Goal: Transaction & Acquisition: Obtain resource

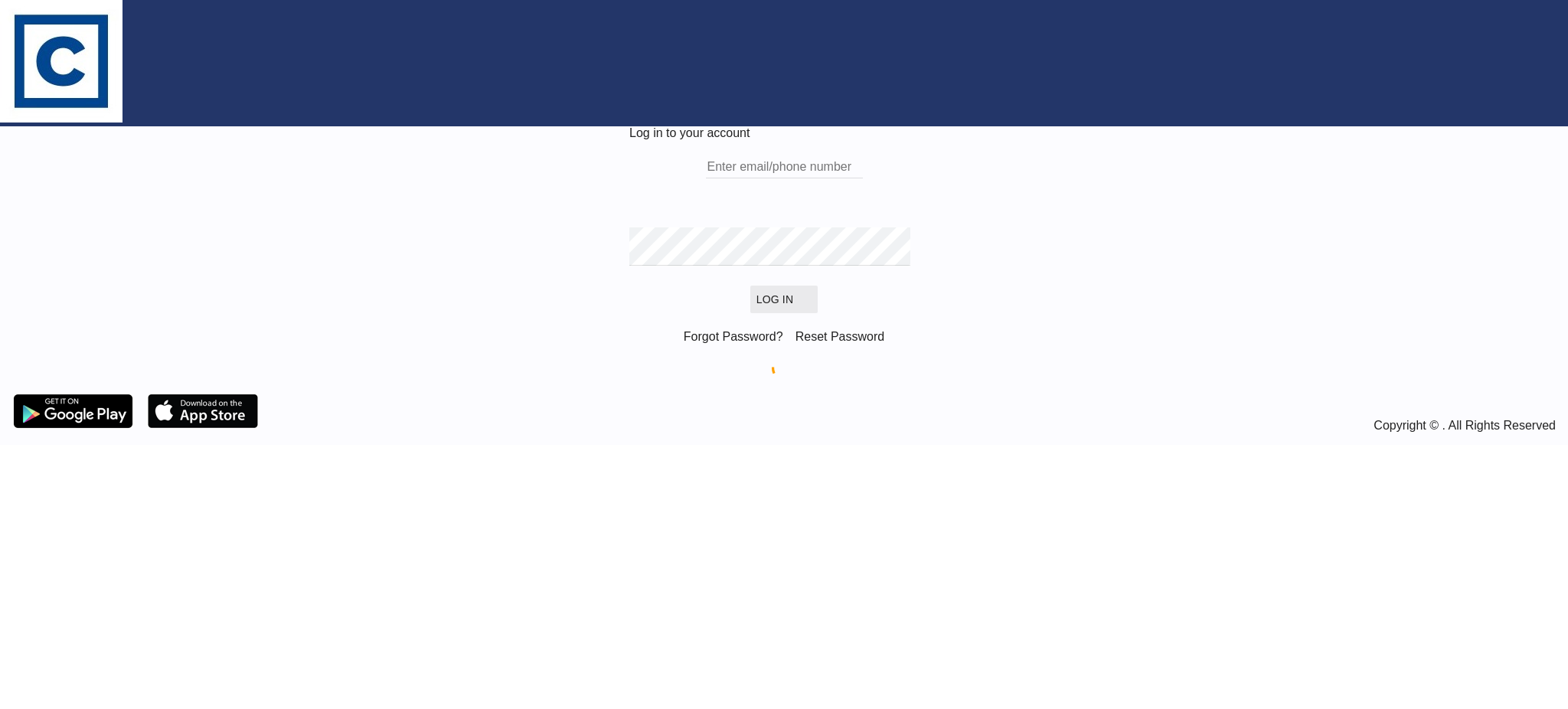
type input "[EMAIL_ADDRESS][DOMAIN_NAME]"
click at [782, 313] on button "Log In" at bounding box center [784, 300] width 67 height 28
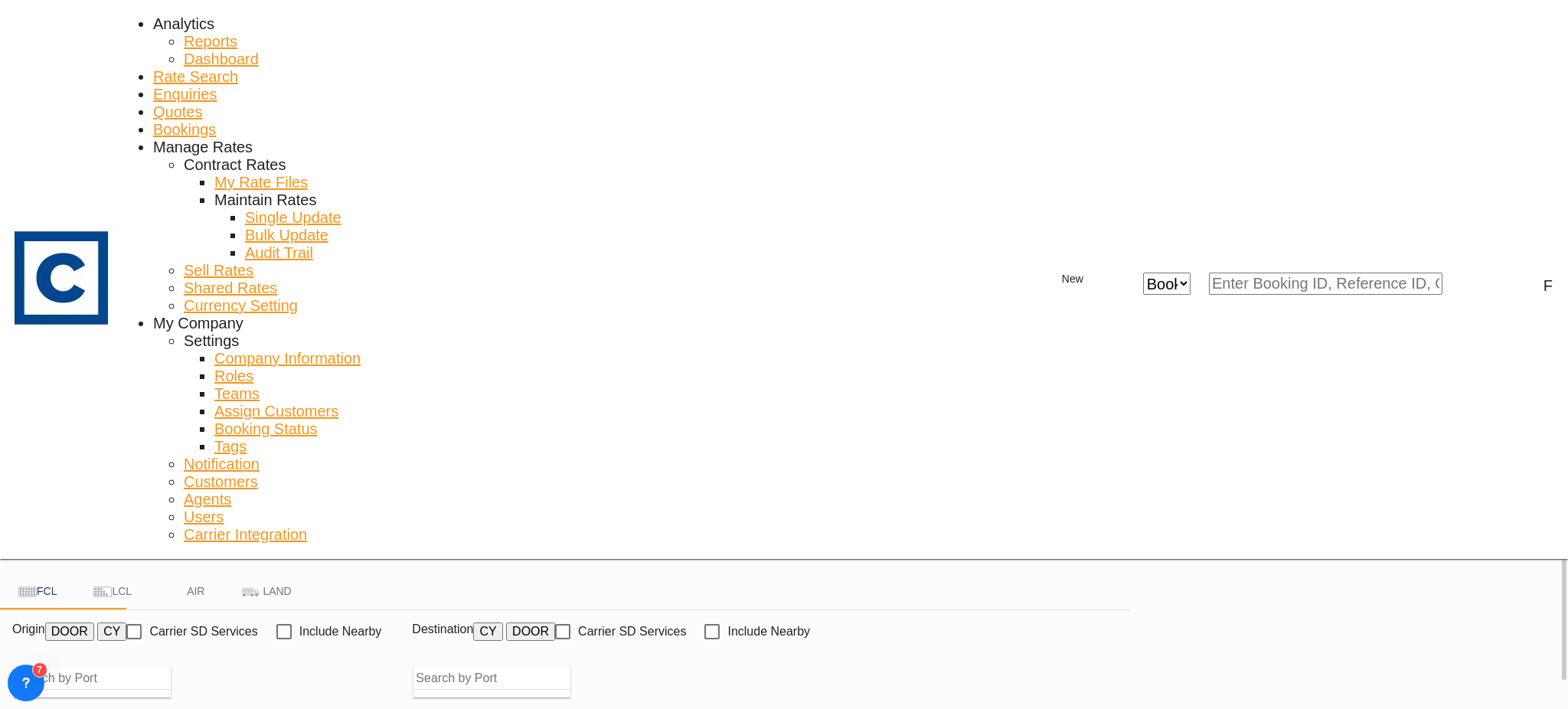
type input "GB-PO19, [GEOGRAPHIC_DATA]"
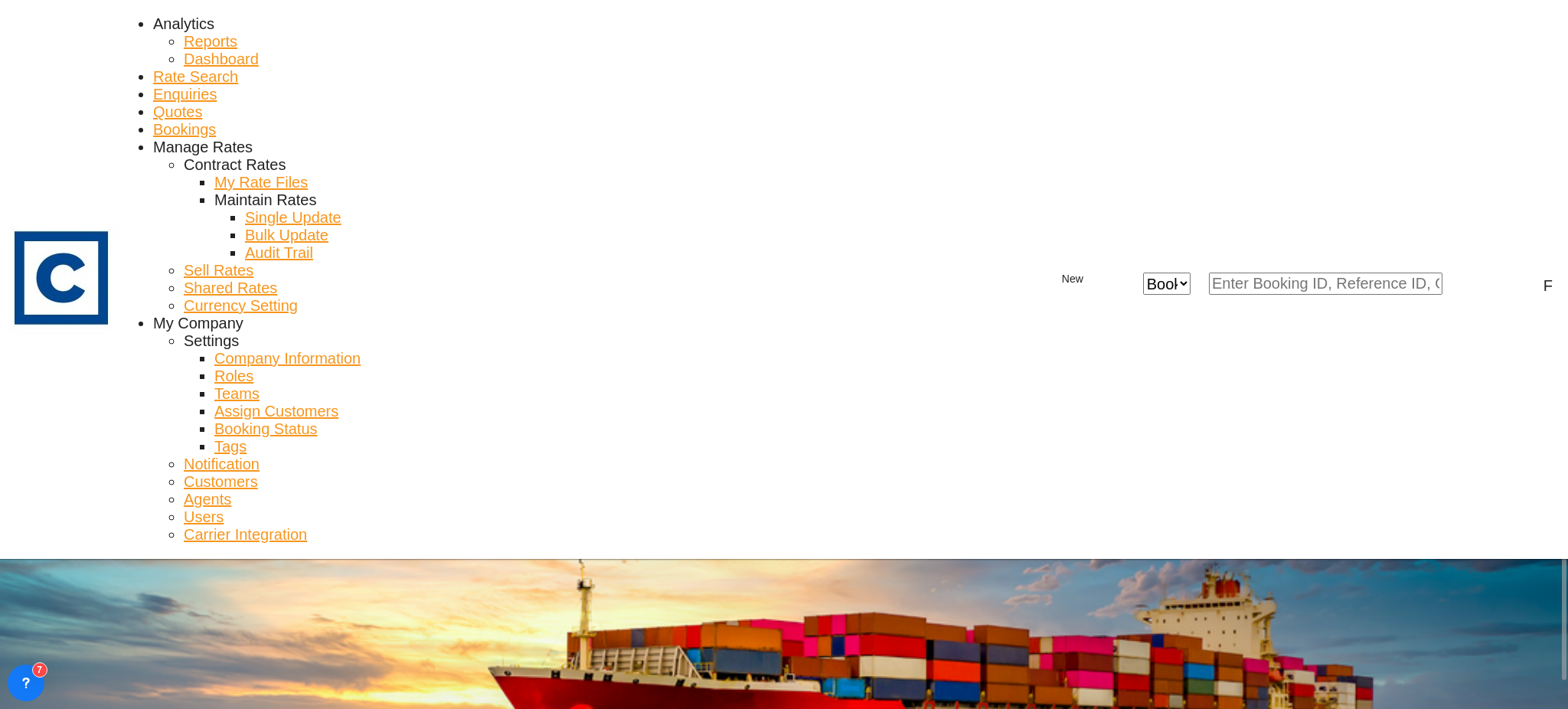
type input "[GEOGRAPHIC_DATA], [GEOGRAPHIC_DATA]"
drag, startPoint x: 288, startPoint y: 326, endPoint x: 292, endPoint y: 313, distance: 13.6
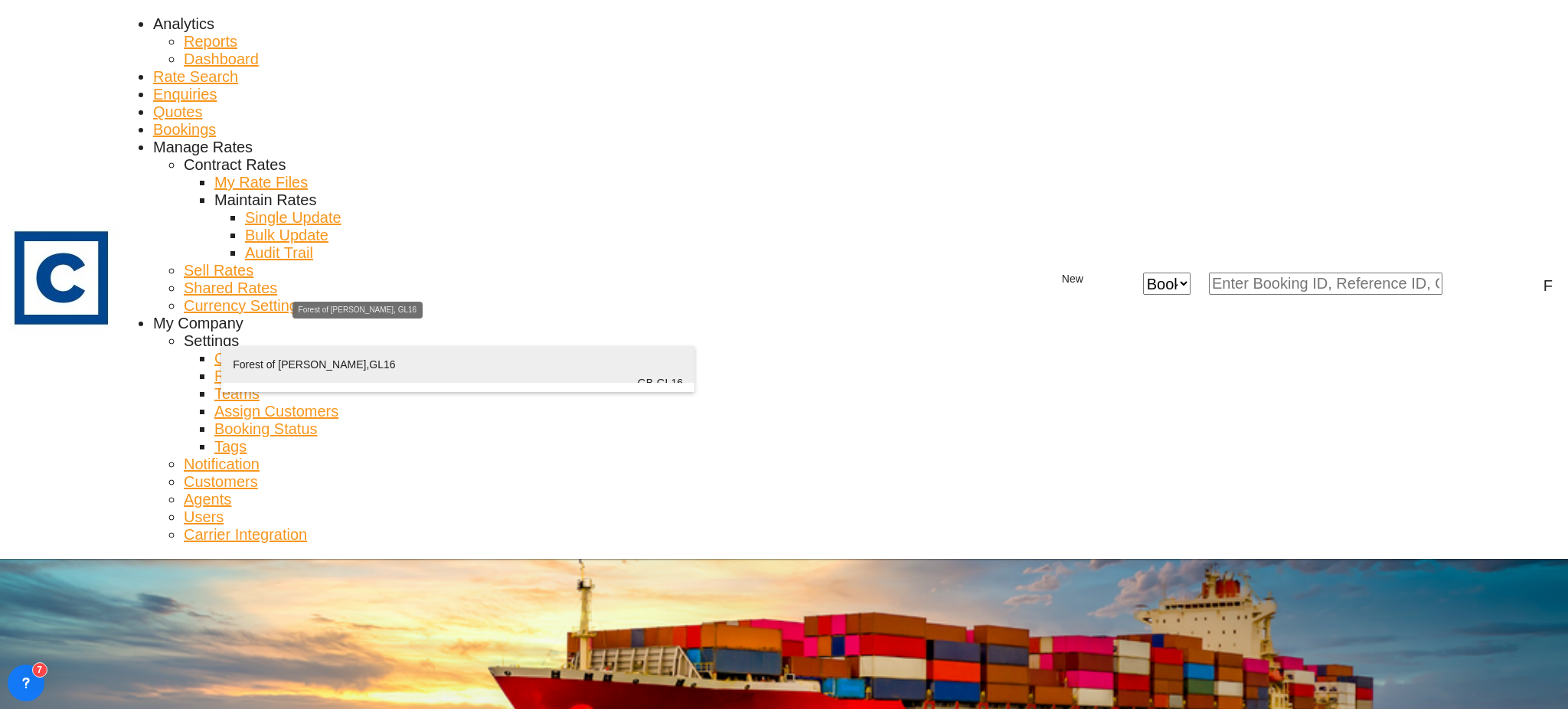
click at [349, 371] on div "[GEOGRAPHIC_DATA][PERSON_NAME] , GL16 [GEOGRAPHIC_DATA] [GEOGRAPHIC_DATA]-GL16" at bounding box center [457, 383] width 450 height 73
type input "GB-GL16, [GEOGRAPHIC_DATA][PERSON_NAME]"
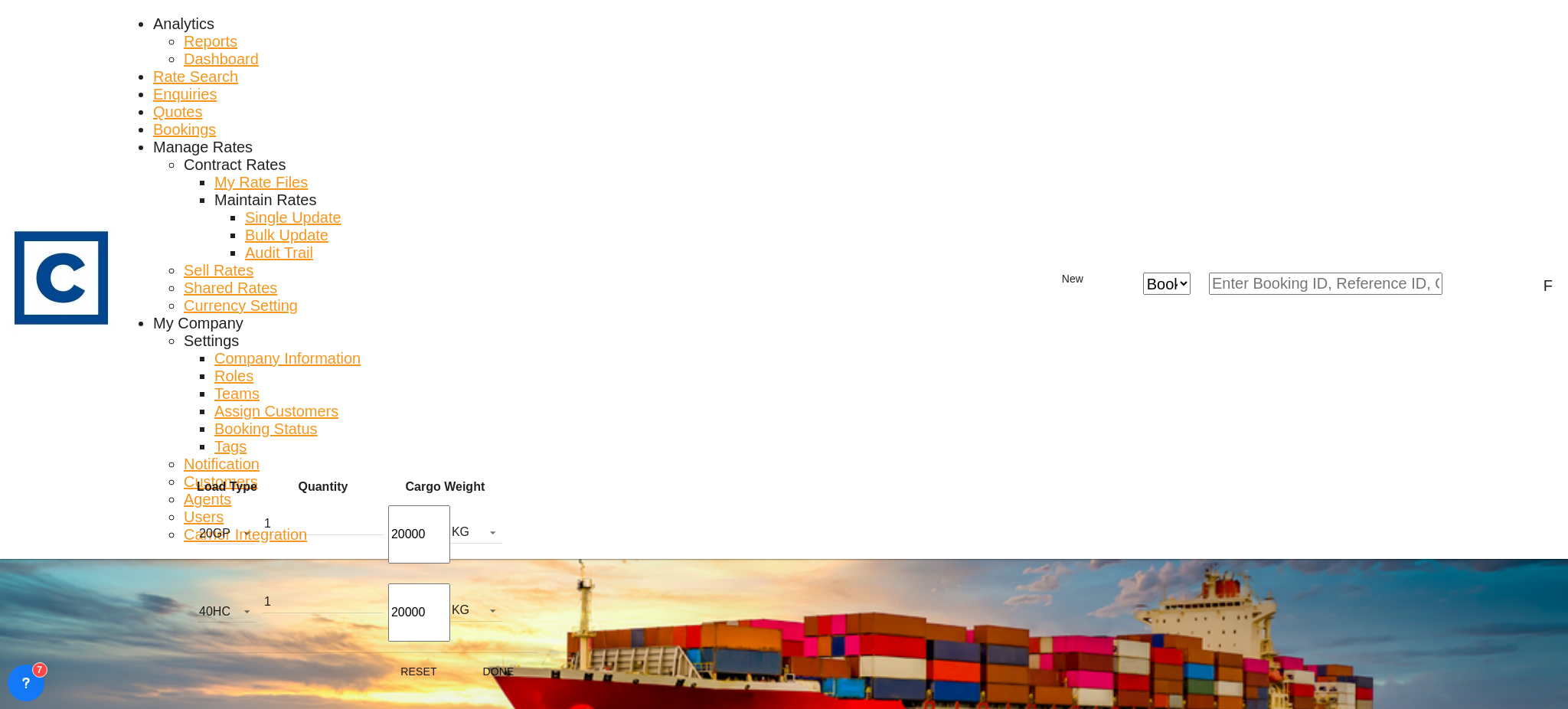
click at [506, 533] on md-icon "icon-minus-circle-outline" at bounding box center [514, 534] width 19 height 19
click at [496, 579] on button "Done" at bounding box center [499, 593] width 67 height 28
type input "GL16 to AEJEA / [DATE]"
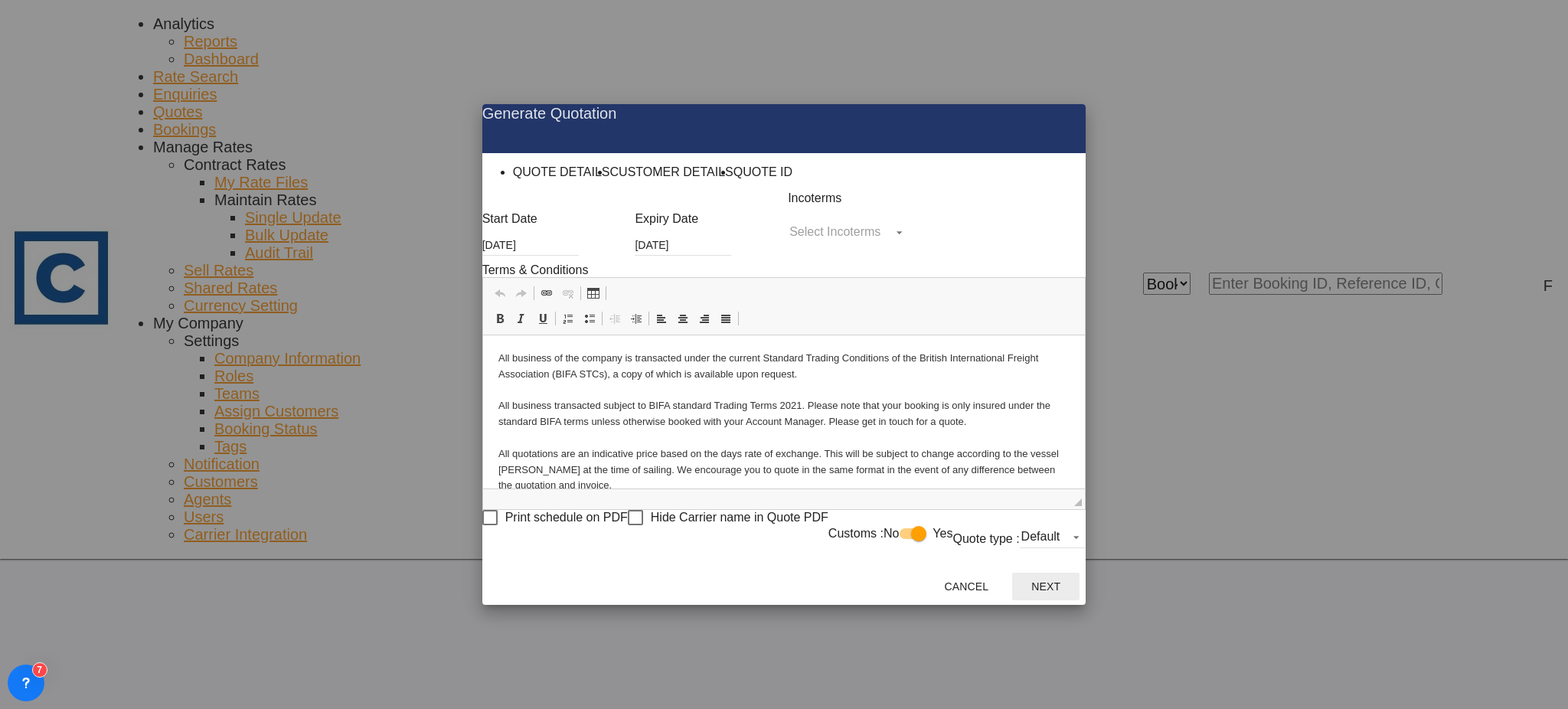
click at [1079, 594] on button "Next" at bounding box center [1046, 586] width 67 height 28
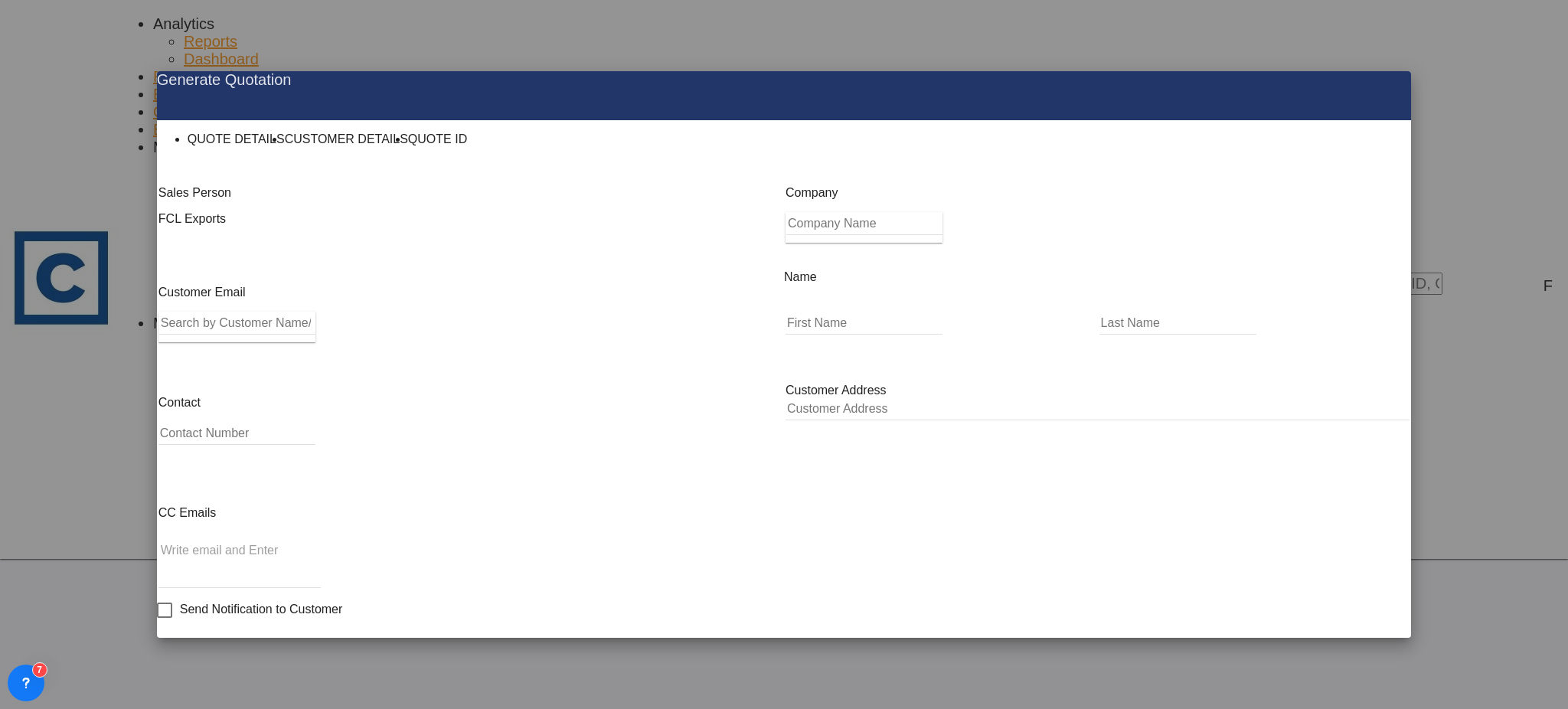
click at [289, 334] on input "Search by Customer Name/Email Id/Company" at bounding box center [237, 322] width 156 height 23
paste input "[PERSON_NAME] <[EMAIL_ADDRESS][DOMAIN_NAME]>"
drag, startPoint x: 290, startPoint y: 360, endPoint x: 117, endPoint y: 371, distance: 173.3
click at [117, 371] on div "Generate Quotation QUOTE DETAILS CUSTOMER DETAILS QUOTE ID Start Date [DATE] Ex…" at bounding box center [784, 354] width 1568 height 709
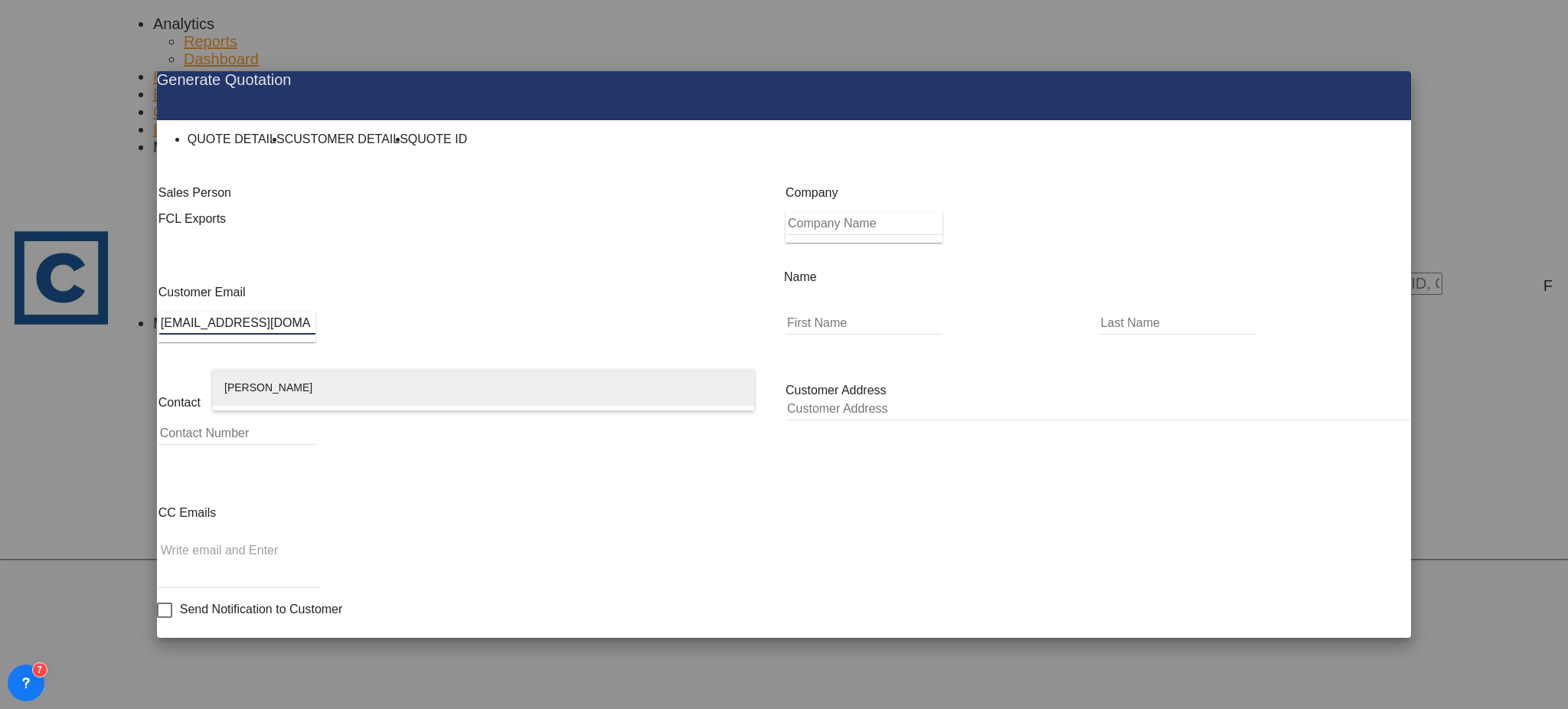
type input "[EMAIL_ADDRESS][DOMAIN_NAME]"
click at [322, 380] on div "Vidya Venugopal [EMAIL_ADDRESS][DOMAIN_NAME] | Bell & [PERSON_NAME] Shipping Co…" at bounding box center [484, 405] width 518 height 73
type input "Bell & [PERSON_NAME] Shipping Co LLC"
type input "Vidya"
type input "Venugopal"
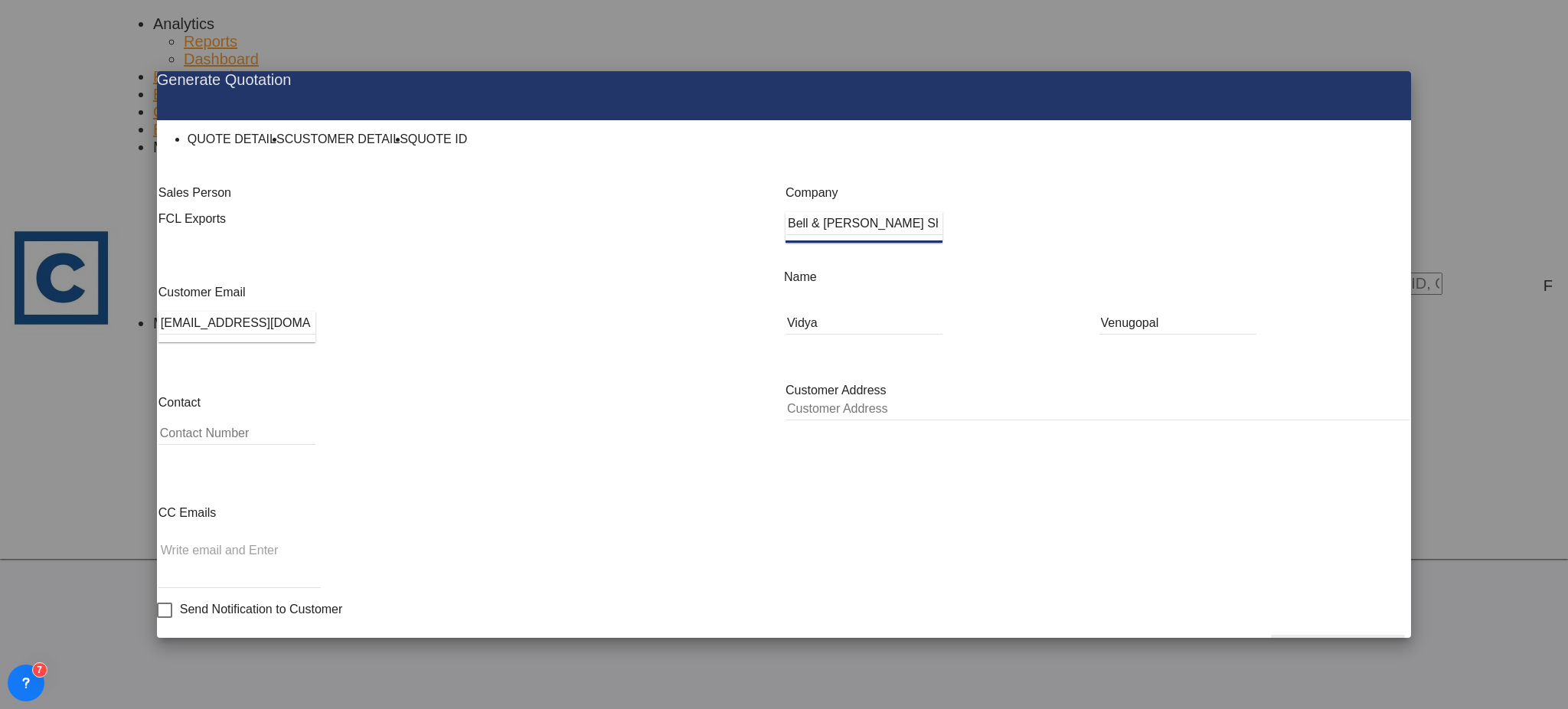
click at [1288, 635] on button "Generate Quotation" at bounding box center [1338, 649] width 135 height 28
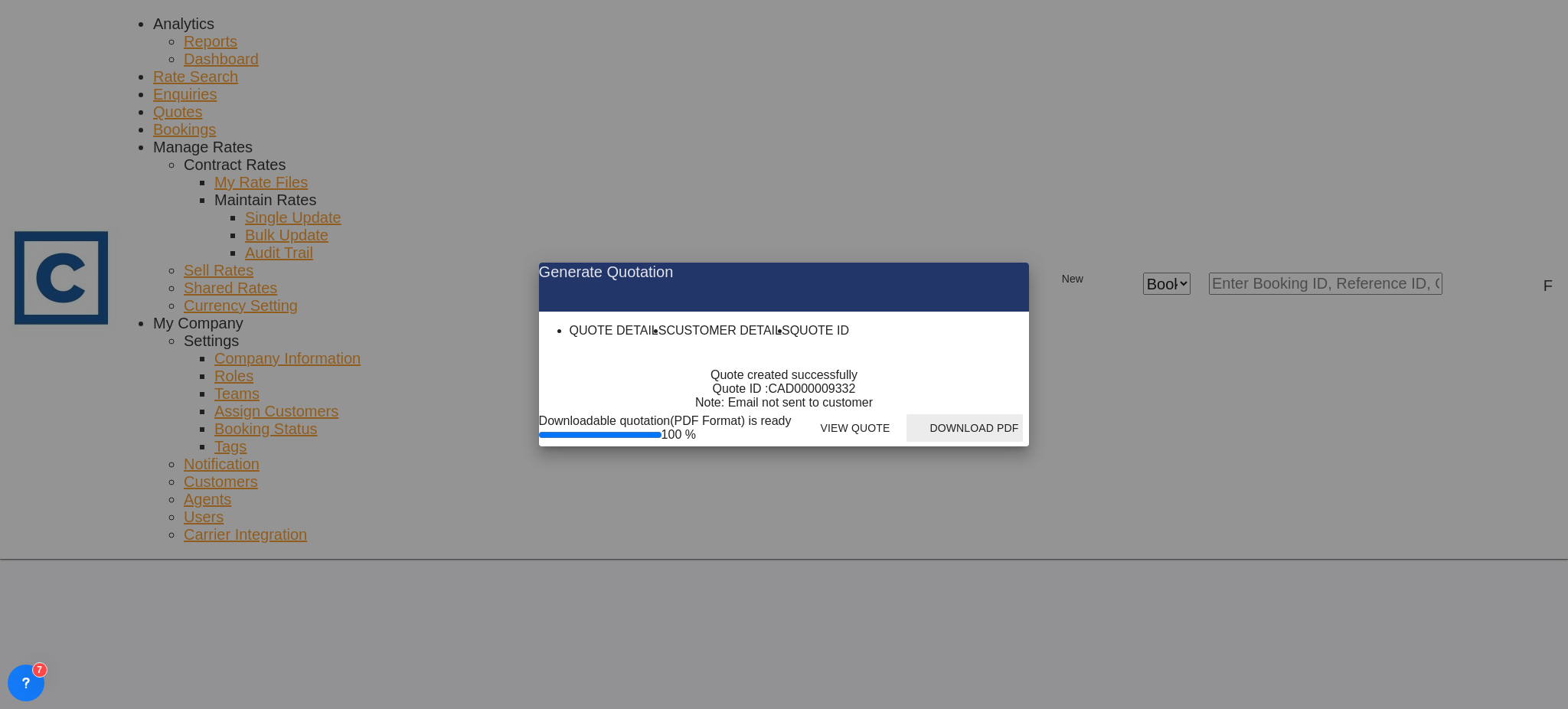
click at [1023, 442] on button "Download PDF" at bounding box center [965, 428] width 117 height 28
